Goal: Information Seeking & Learning: Check status

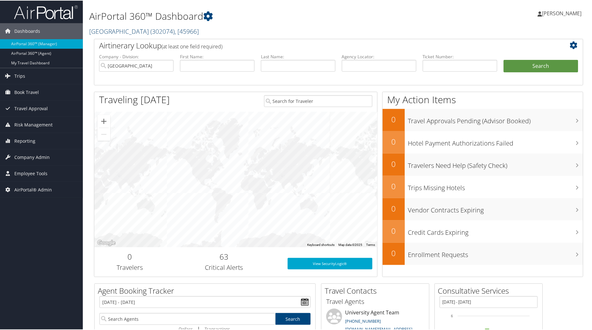
click at [175, 31] on span "( 302074 )" at bounding box center [162, 30] width 24 height 9
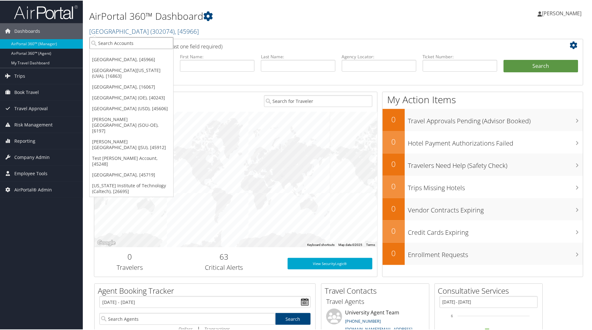
click at [125, 43] on input "search" at bounding box center [131, 43] width 84 height 12
type input "state of utah"
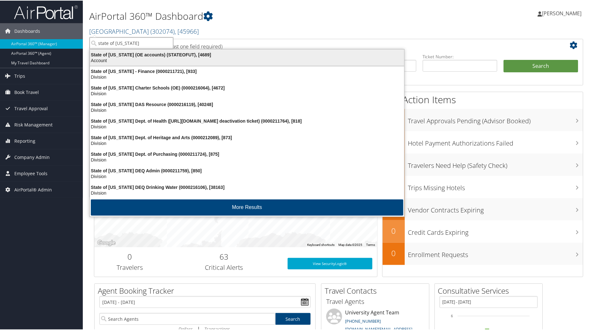
click at [131, 55] on div "State of Utah (OE accounts) (STATEOFUT), [4689]" at bounding box center [247, 54] width 322 height 6
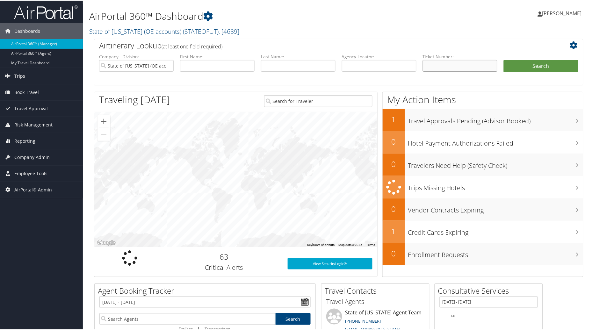
click at [431, 63] on input "text" at bounding box center [460, 65] width 75 height 12
click at [447, 68] on input "text" at bounding box center [460, 65] width 75 height 12
paste input "0067309047014"
type input "0067309047014"
click at [519, 67] on button "Search" at bounding box center [541, 65] width 75 height 13
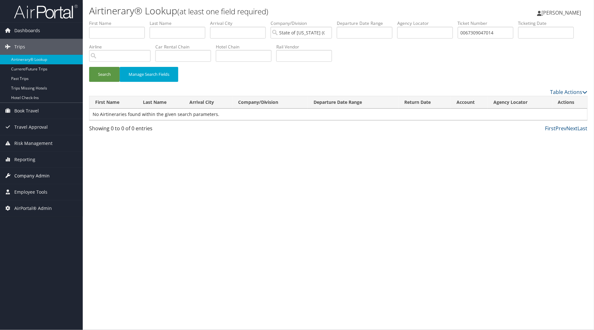
click at [30, 172] on span "Company Admin" at bounding box center [31, 176] width 35 height 16
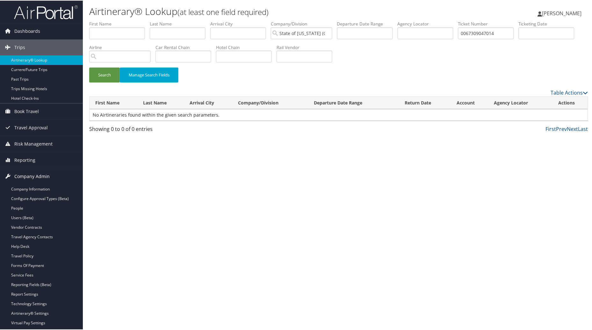
click at [25, 174] on span "Company Admin" at bounding box center [31, 176] width 35 height 16
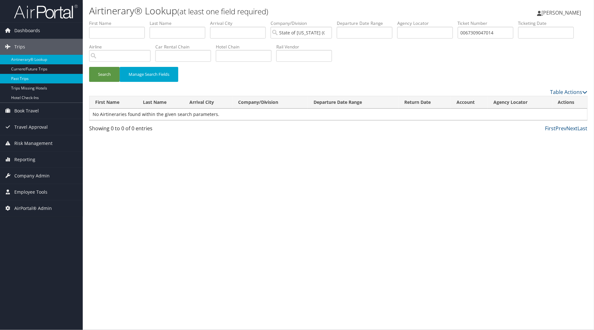
click at [25, 83] on link "Past Trips" at bounding box center [41, 79] width 83 height 10
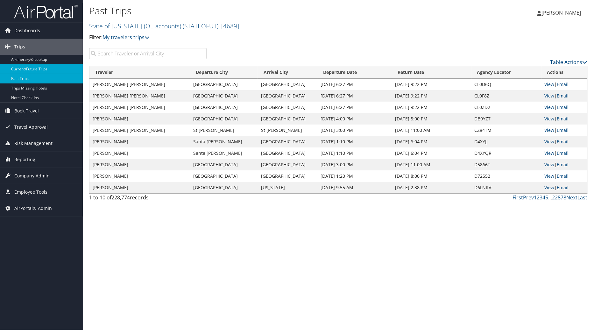
click at [30, 72] on link "Current/Future Trips" at bounding box center [41, 69] width 83 height 10
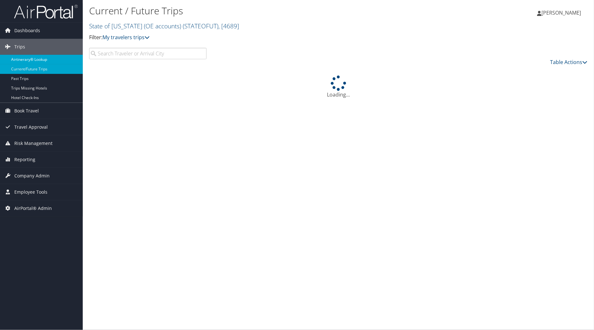
click at [39, 60] on link "Airtinerary® Lookup" at bounding box center [41, 60] width 83 height 10
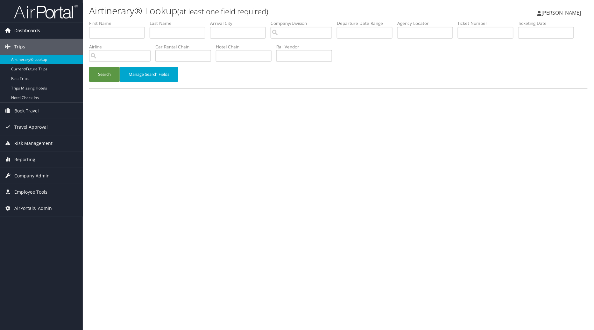
click at [18, 33] on span "Dashboards" at bounding box center [27, 31] width 26 height 16
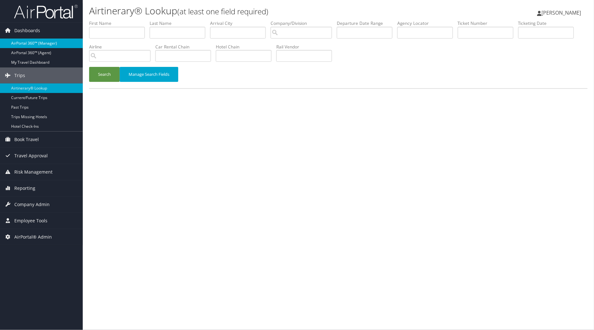
click at [23, 47] on link "AirPortal 360™ (Manager)" at bounding box center [41, 44] width 83 height 10
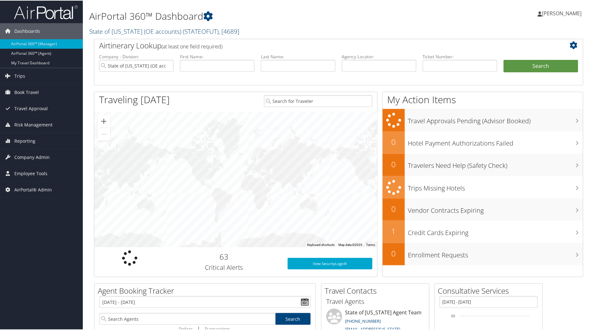
click at [218, 30] on span ", [ 4689 ]" at bounding box center [228, 30] width 21 height 9
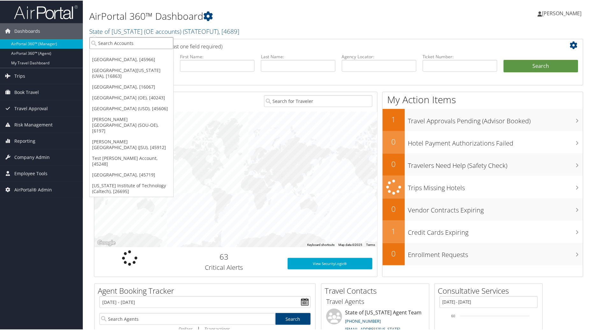
click at [129, 46] on input "search" at bounding box center [131, 43] width 84 height 12
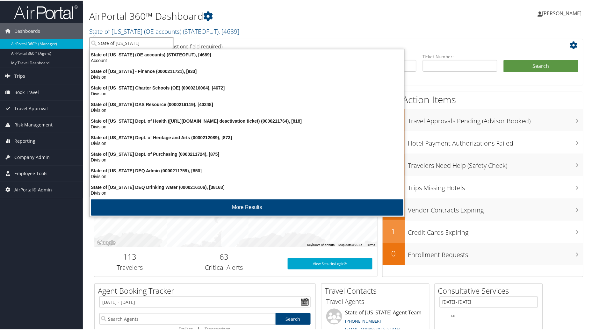
type input "State of utah i"
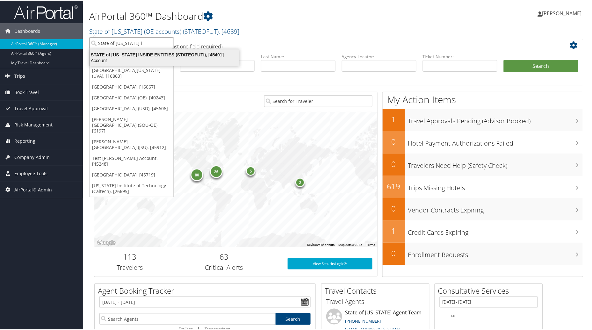
click at [132, 54] on div "STATE of UTAH INSIDE ENTITIES (STATEOFUTI), [45401]" at bounding box center [164, 54] width 157 height 6
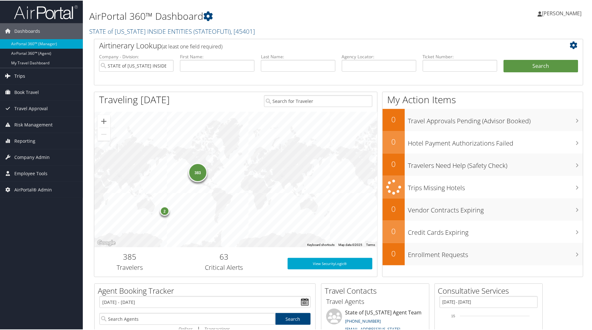
click at [21, 74] on span "Trips" at bounding box center [19, 76] width 11 height 16
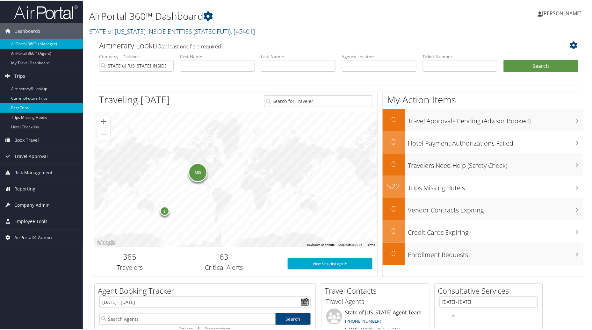
click at [22, 107] on link "Past Trips" at bounding box center [41, 108] width 83 height 10
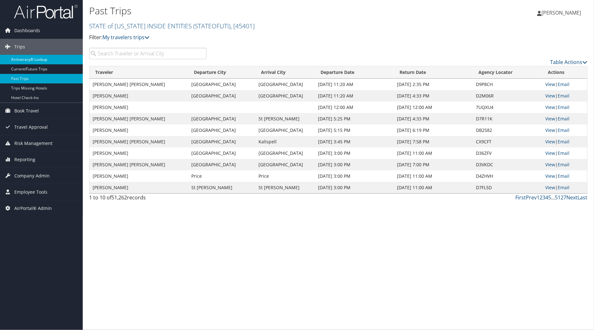
click at [31, 60] on link "Airtinerary® Lookup" at bounding box center [41, 60] width 83 height 10
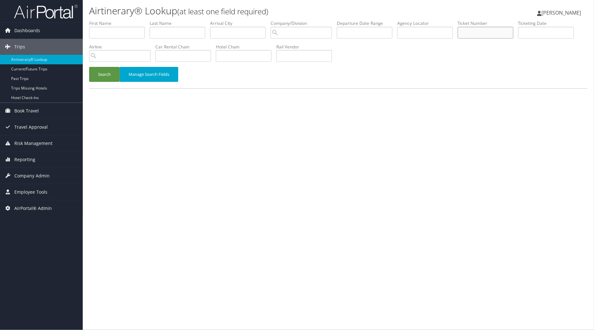
click at [494, 32] on input "text" at bounding box center [486, 33] width 56 height 12
paste input "0067309047014"
type input "0067309047014"
click at [98, 77] on button "Search" at bounding box center [104, 74] width 31 height 15
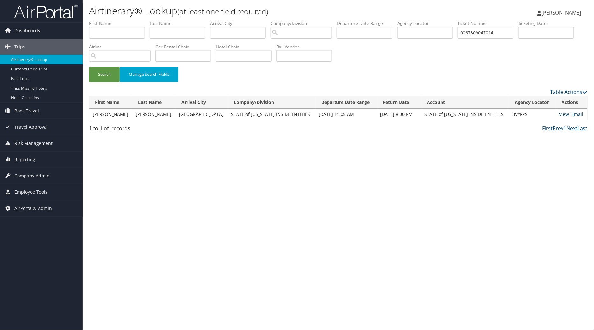
click at [560, 114] on link "View" at bounding box center [565, 114] width 10 height 6
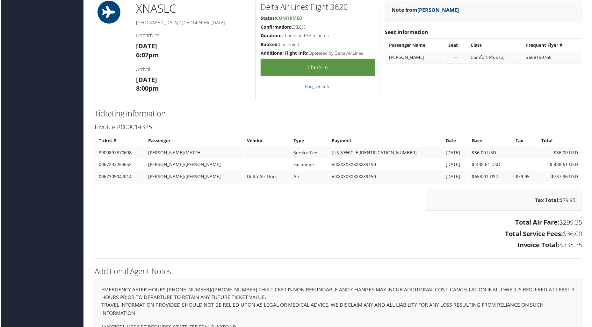
scroll to position [437, 0]
